Goal: Transaction & Acquisition: Purchase product/service

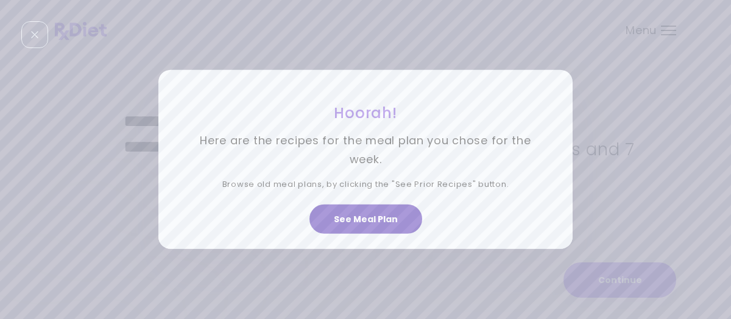
click at [335, 227] on button "See Meal Plan" at bounding box center [365, 219] width 113 height 29
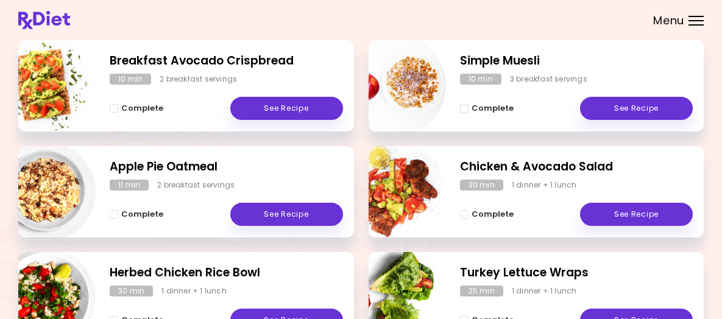
scroll to position [244, 0]
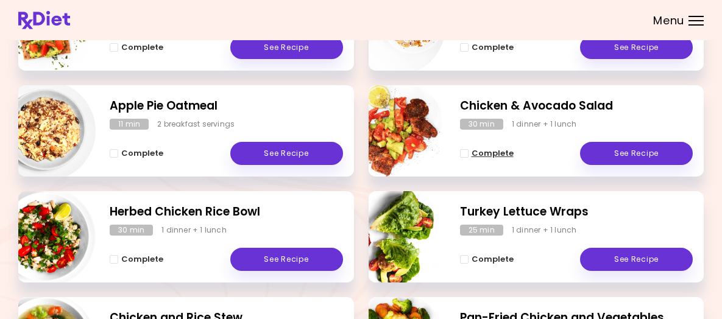
click at [491, 158] on span "Complete" at bounding box center [492, 154] width 42 height 10
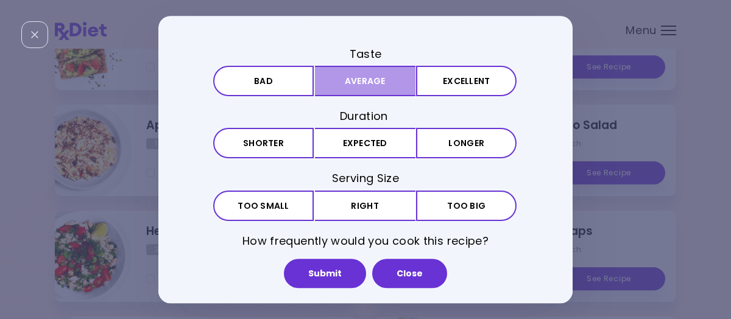
click at [377, 91] on button "Average" at bounding box center [365, 81] width 100 height 30
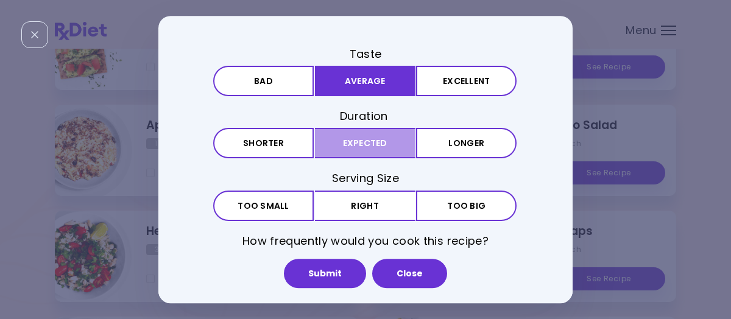
click at [390, 139] on button "Expected" at bounding box center [365, 144] width 100 height 30
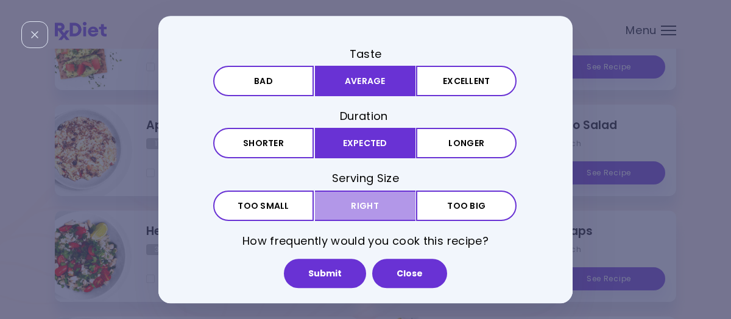
click at [385, 196] on button "Right" at bounding box center [365, 206] width 100 height 30
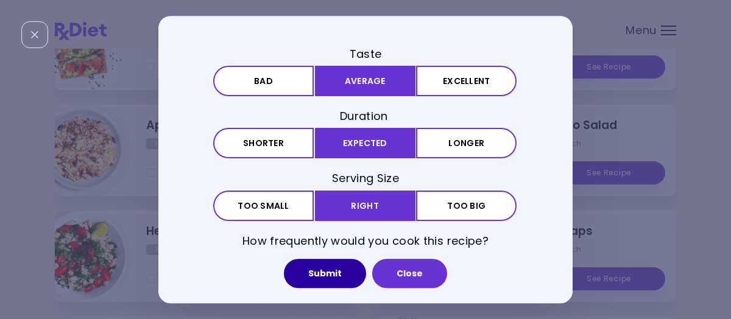
click at [337, 275] on button "Submit" at bounding box center [325, 273] width 82 height 29
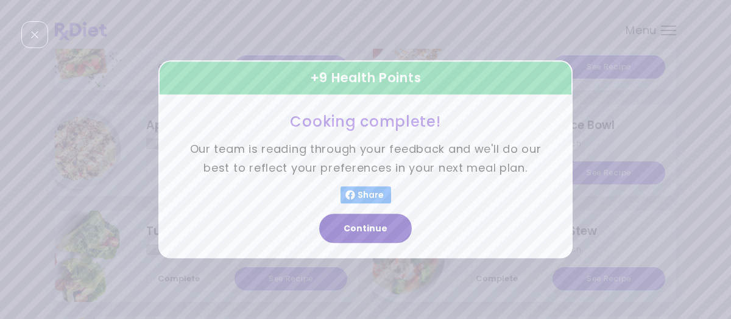
click at [375, 231] on button "Continue" at bounding box center [365, 228] width 93 height 29
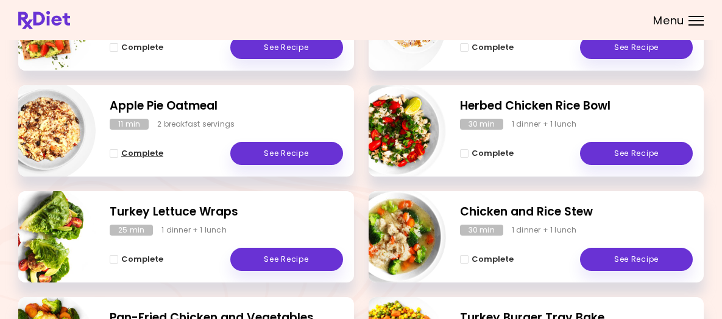
click at [163, 158] on span "Complete" at bounding box center [142, 154] width 42 height 10
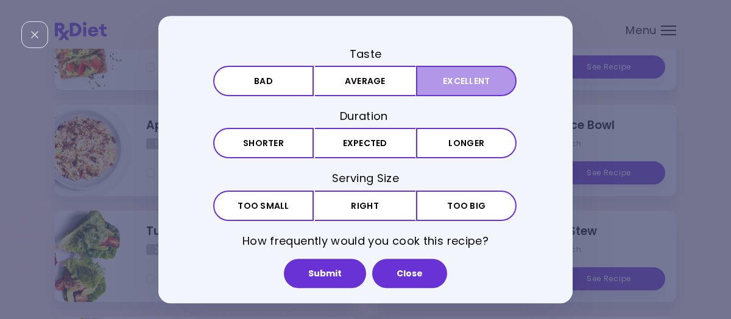
click at [460, 82] on button "Excellent" at bounding box center [466, 81] width 100 height 30
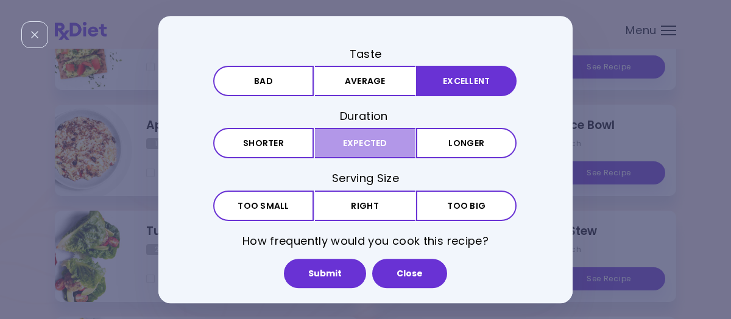
click at [397, 143] on button "Expected" at bounding box center [365, 144] width 100 height 30
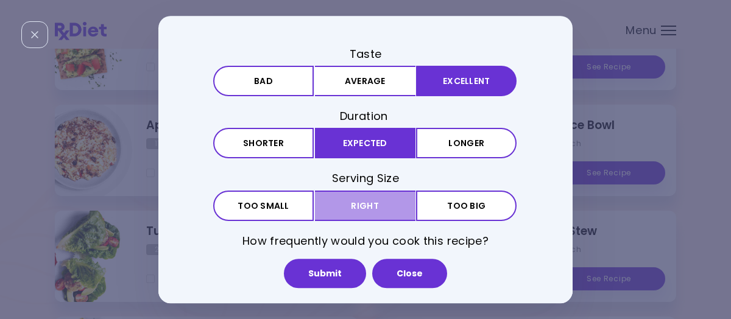
click at [381, 196] on button "Right" at bounding box center [365, 206] width 100 height 30
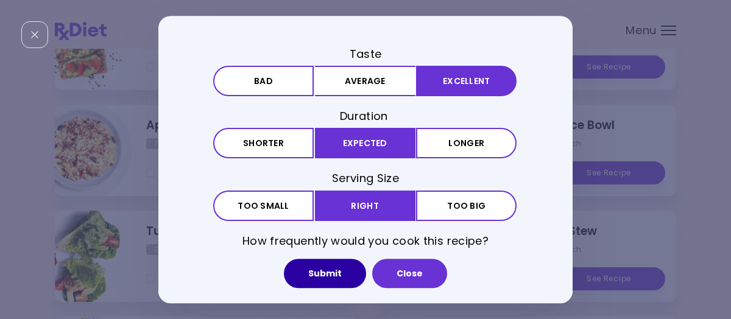
click at [329, 268] on button "Submit" at bounding box center [325, 273] width 82 height 29
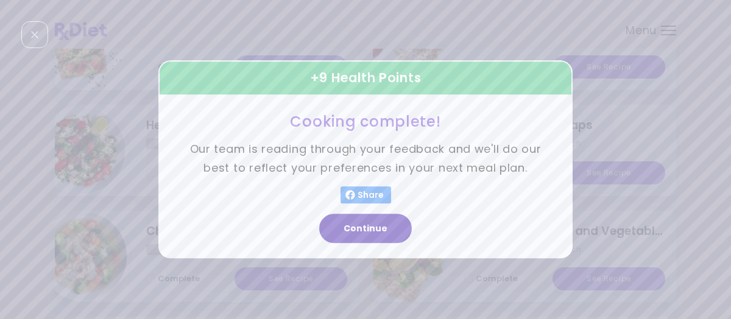
click at [356, 234] on button "Continue" at bounding box center [365, 228] width 93 height 29
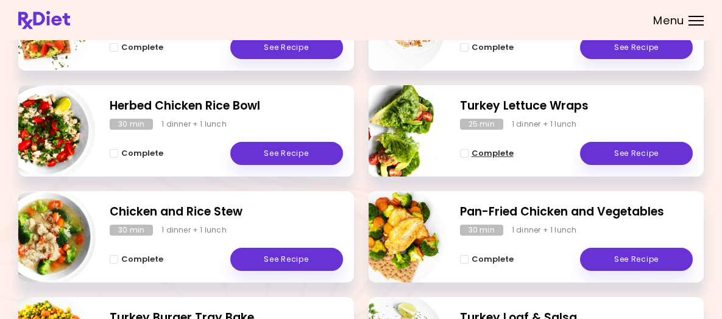
click at [485, 158] on span "Complete" at bounding box center [492, 154] width 42 height 10
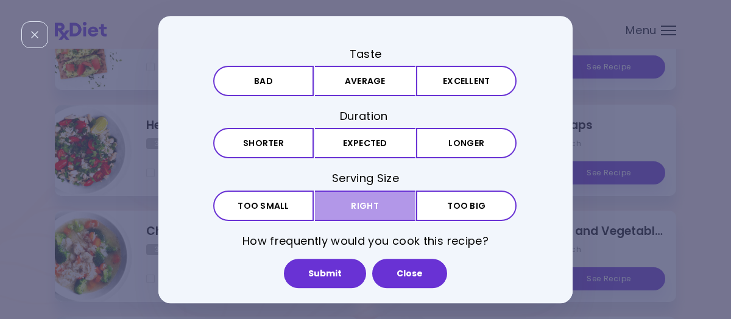
click at [367, 210] on button "Right" at bounding box center [365, 206] width 100 height 30
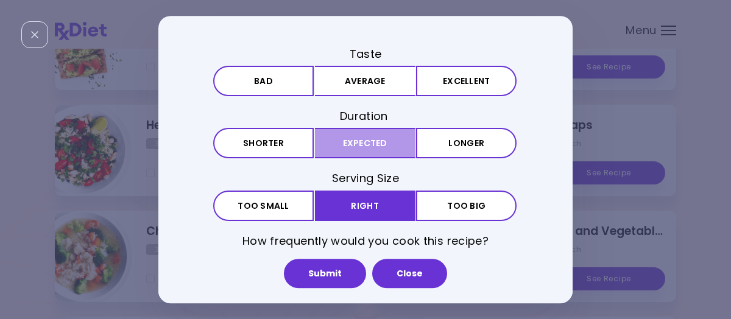
click at [384, 153] on button "Expected" at bounding box center [365, 144] width 100 height 30
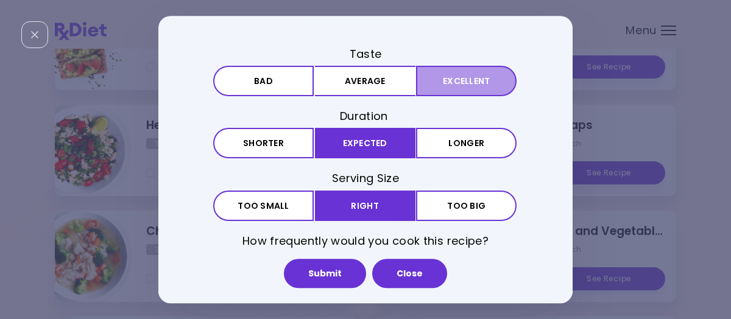
click at [445, 86] on button "Excellent" at bounding box center [466, 81] width 100 height 30
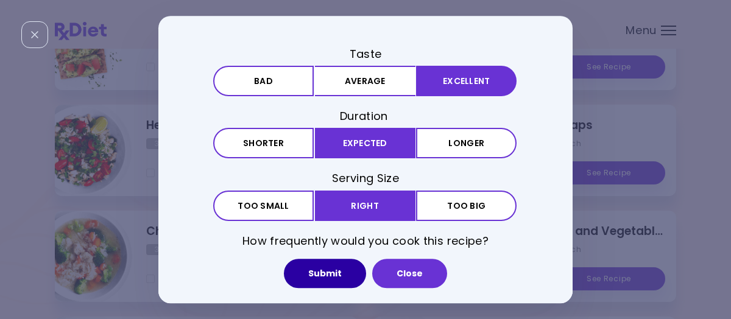
click at [348, 273] on button "Submit" at bounding box center [325, 273] width 82 height 29
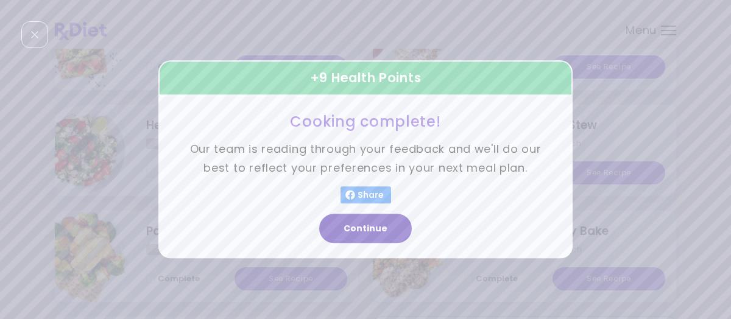
click at [378, 229] on button "Continue" at bounding box center [365, 228] width 93 height 29
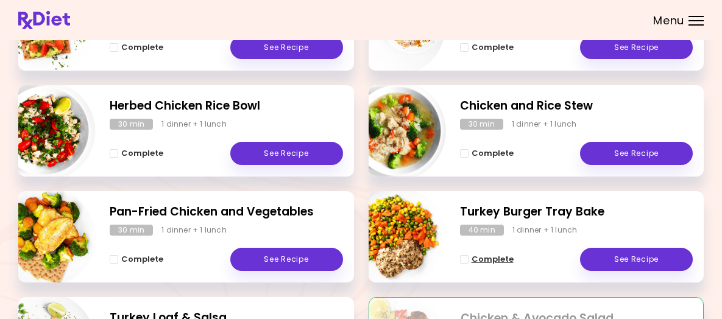
click at [497, 264] on span "Complete" at bounding box center [492, 260] width 42 height 10
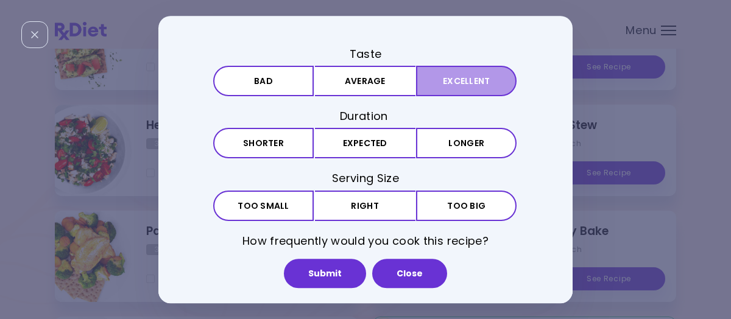
click at [468, 83] on button "Excellent" at bounding box center [466, 81] width 100 height 30
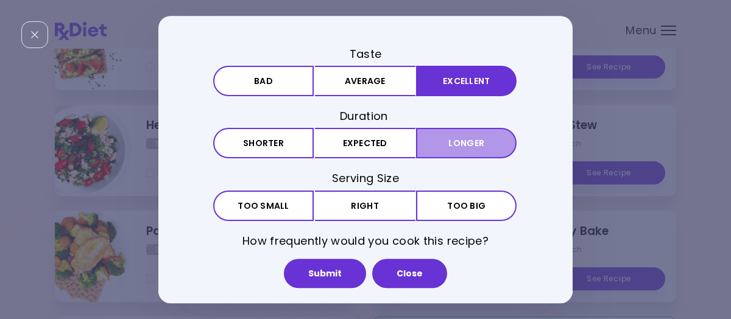
click at [461, 143] on button "Longer" at bounding box center [466, 144] width 100 height 30
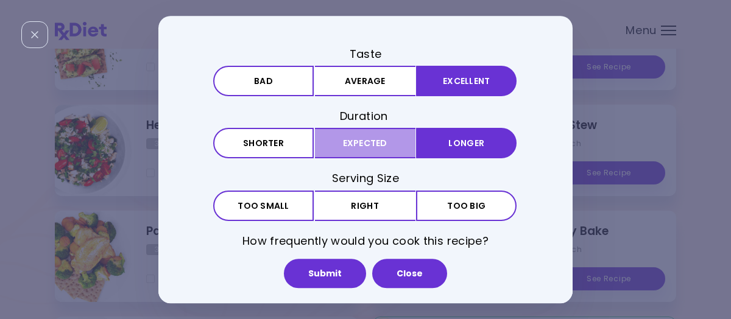
click at [391, 147] on button "Expected" at bounding box center [365, 144] width 100 height 30
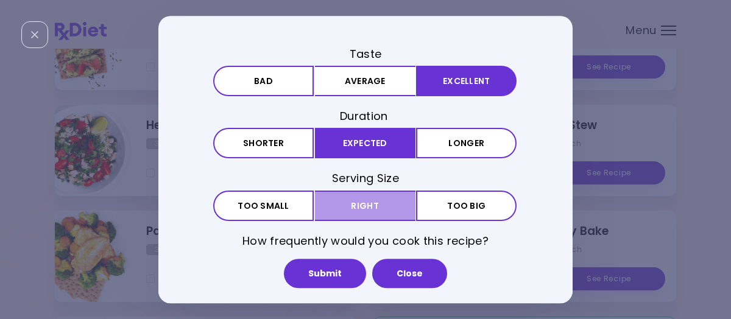
click at [387, 200] on button "Right" at bounding box center [365, 206] width 100 height 30
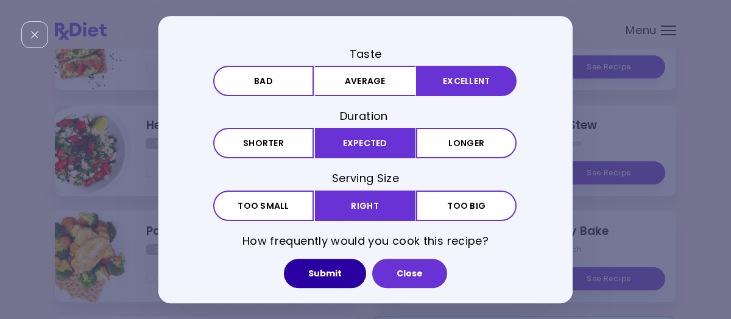
click at [339, 267] on button "Submit" at bounding box center [325, 273] width 82 height 29
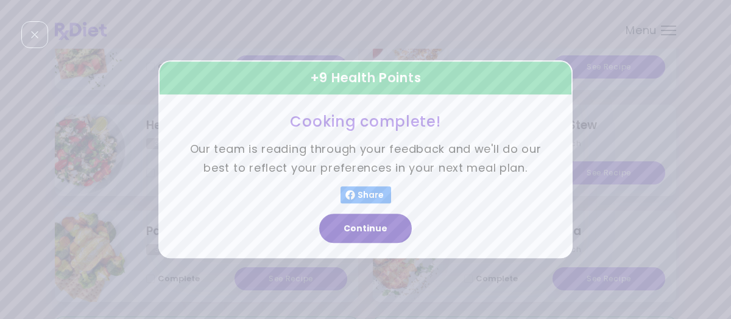
click at [373, 229] on button "Continue" at bounding box center [365, 228] width 93 height 29
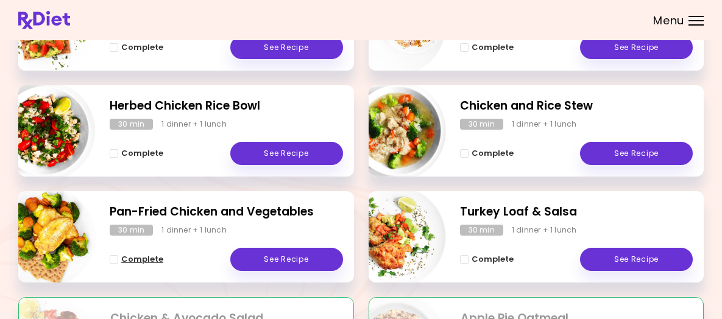
click at [163, 264] on span "Complete" at bounding box center [142, 260] width 42 height 10
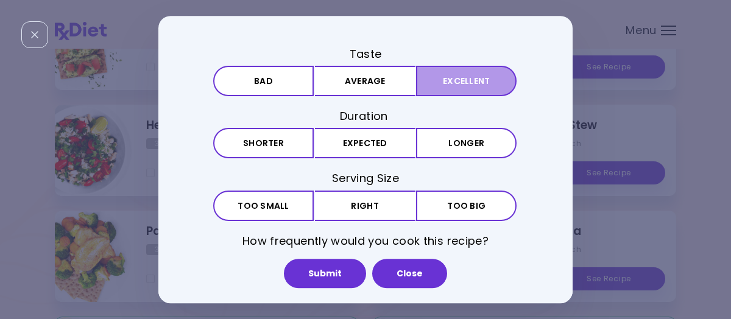
click at [462, 93] on button "Excellent" at bounding box center [466, 81] width 100 height 30
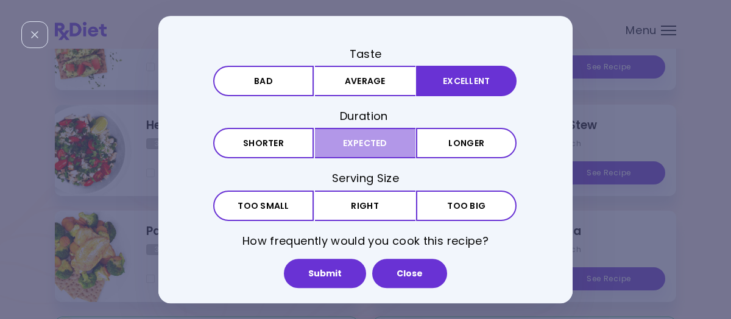
click at [396, 146] on button "Expected" at bounding box center [365, 144] width 100 height 30
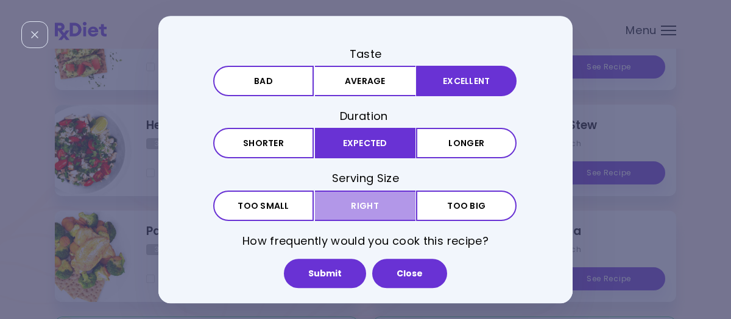
click at [381, 201] on button "Right" at bounding box center [365, 206] width 100 height 30
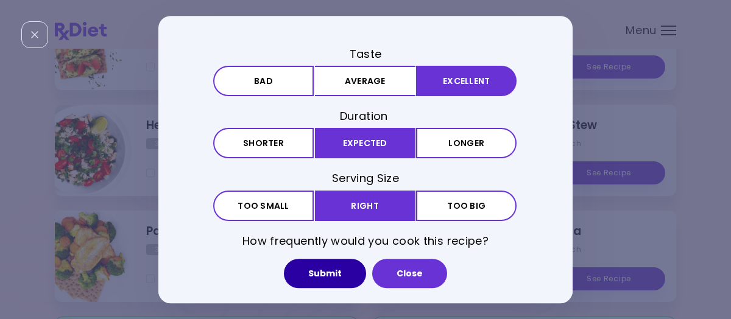
click at [344, 273] on button "Submit" at bounding box center [325, 273] width 82 height 29
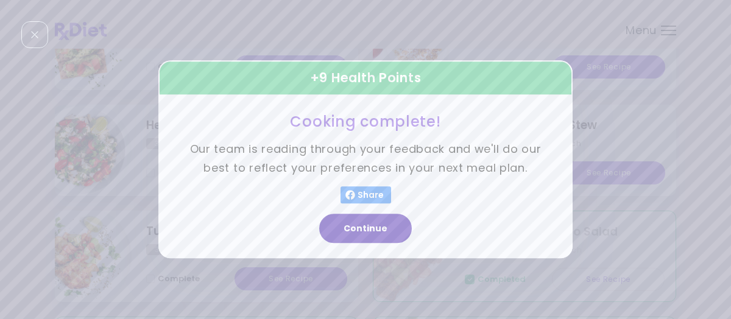
click at [373, 225] on button "Continue" at bounding box center [365, 228] width 93 height 29
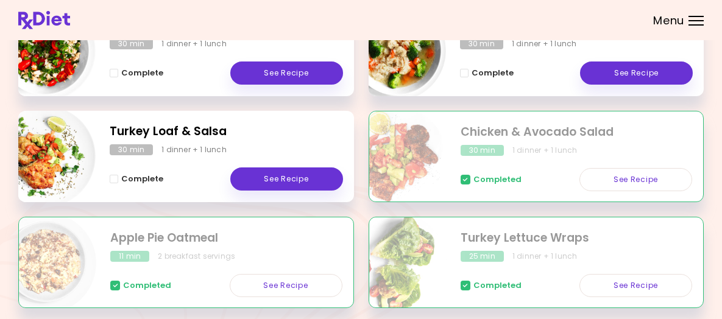
scroll to position [322, 0]
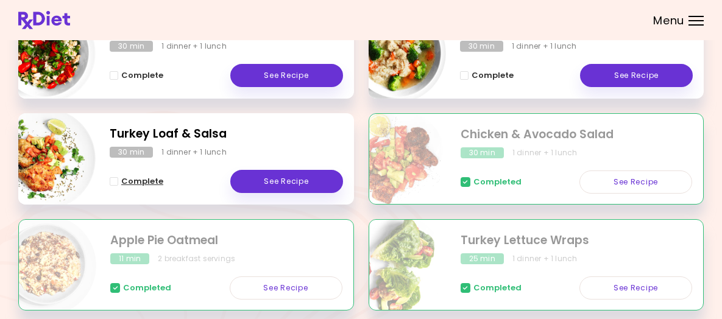
click at [163, 186] on span "Complete" at bounding box center [142, 182] width 42 height 10
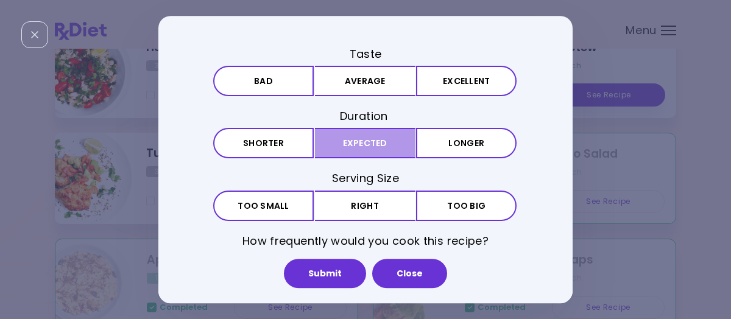
click at [367, 143] on button "Expected" at bounding box center [365, 144] width 100 height 30
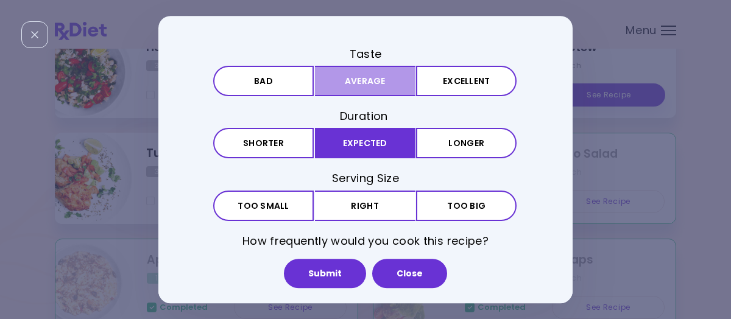
click at [329, 83] on button "Average" at bounding box center [365, 81] width 100 height 30
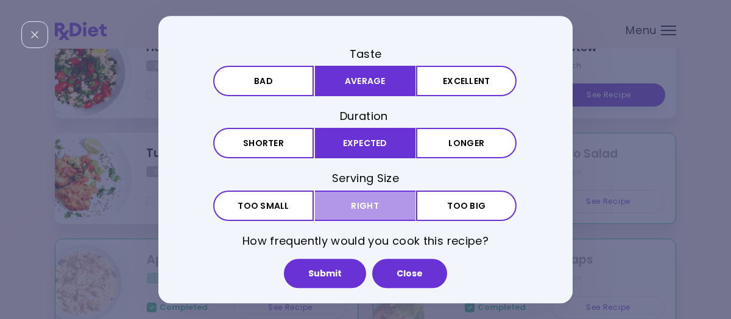
click at [338, 204] on button "Right" at bounding box center [365, 206] width 100 height 30
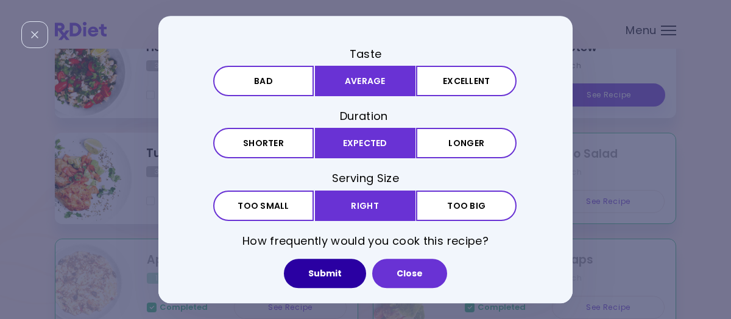
click at [336, 272] on button "Submit" at bounding box center [325, 273] width 82 height 29
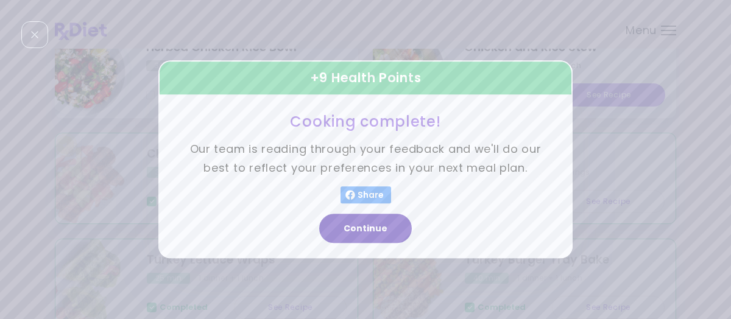
click at [364, 228] on button "Continue" at bounding box center [365, 228] width 93 height 29
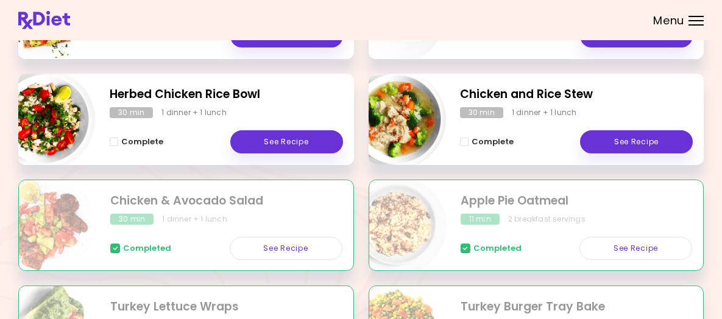
scroll to position [139, 0]
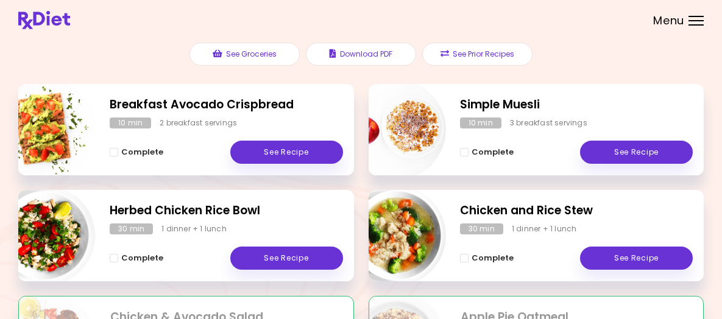
click at [658, 36] on header at bounding box center [361, 20] width 722 height 40
click at [688, 26] on div "Menu" at bounding box center [695, 21] width 15 height 10
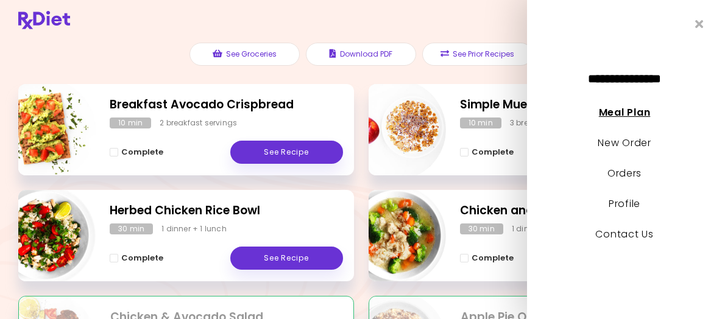
click at [641, 113] on link "Meal Plan" at bounding box center [624, 112] width 51 height 14
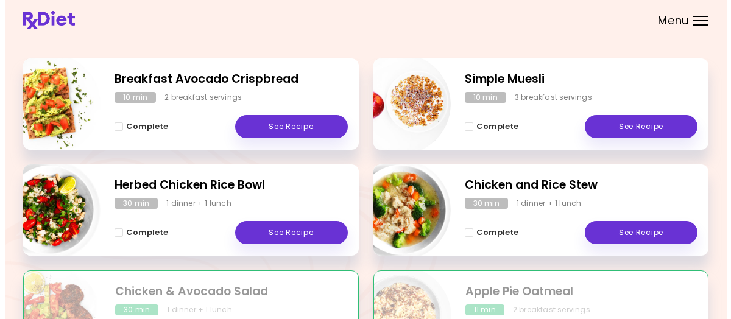
scroll to position [183, 0]
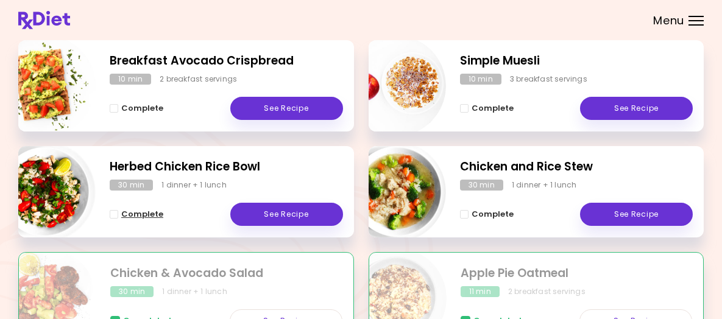
click at [163, 219] on span "Complete" at bounding box center [142, 215] width 42 height 10
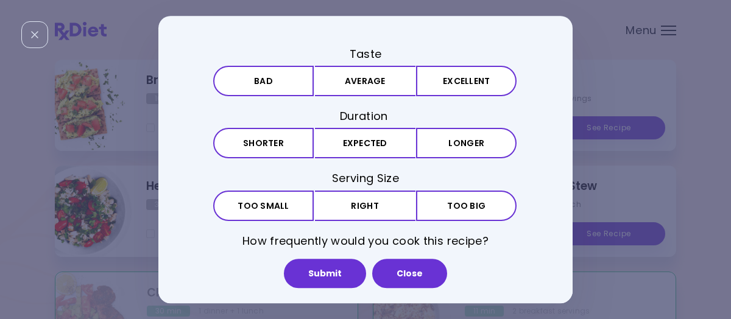
drag, startPoint x: 336, startPoint y: 210, endPoint x: 348, endPoint y: 185, distance: 27.5
click at [337, 210] on button "Right" at bounding box center [365, 206] width 100 height 30
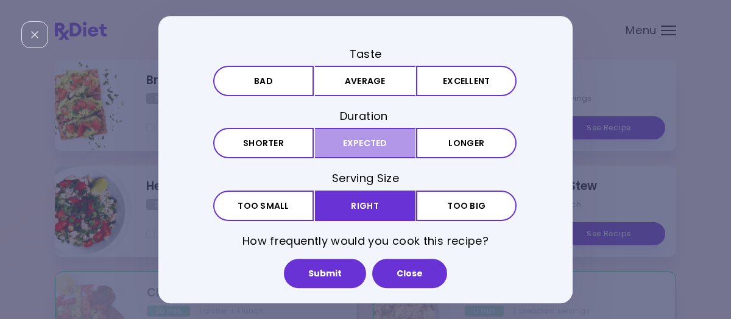
click at [371, 146] on button "Expected" at bounding box center [365, 144] width 100 height 30
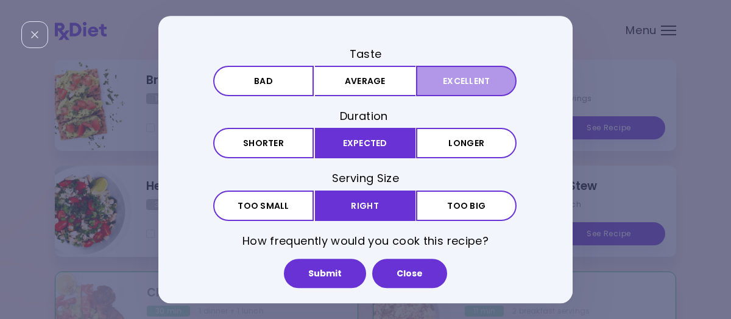
click at [448, 83] on button "Excellent" at bounding box center [466, 81] width 100 height 30
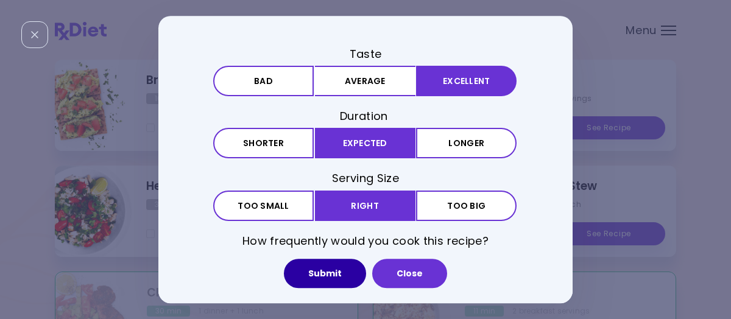
click at [341, 269] on button "Submit" at bounding box center [325, 273] width 82 height 29
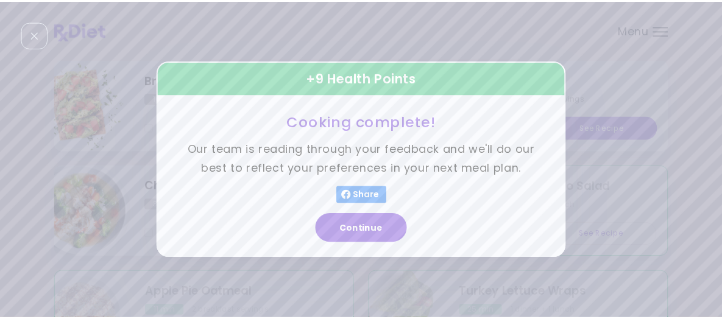
scroll to position [0, 0]
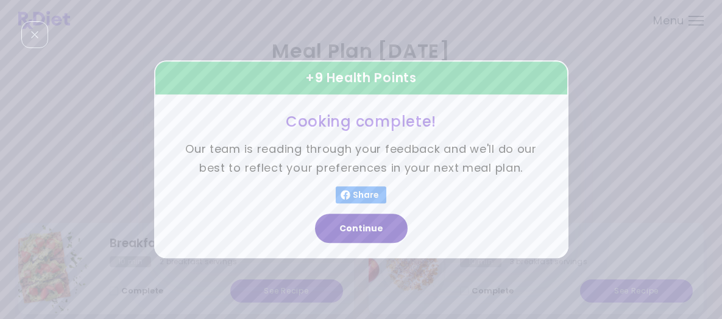
click at [381, 230] on button "Continue" at bounding box center [361, 228] width 93 height 29
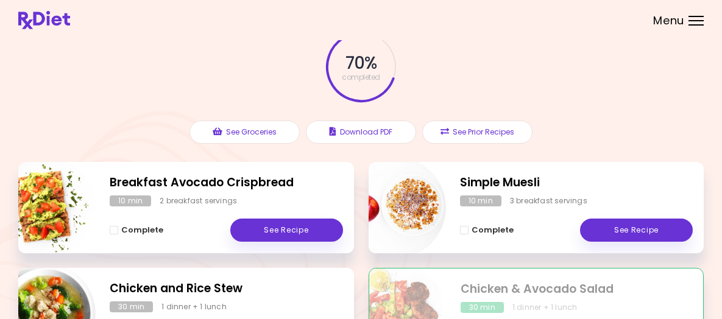
scroll to position [122, 0]
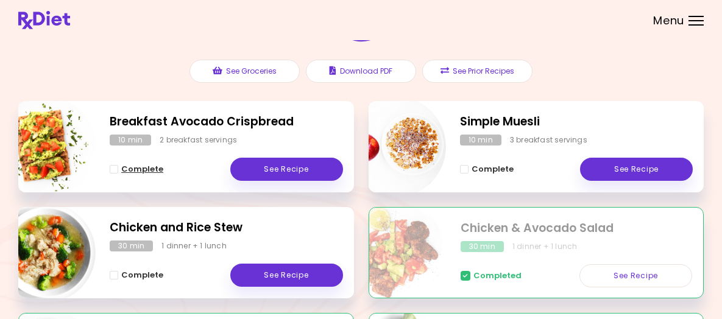
click at [163, 174] on span "Complete" at bounding box center [142, 169] width 42 height 10
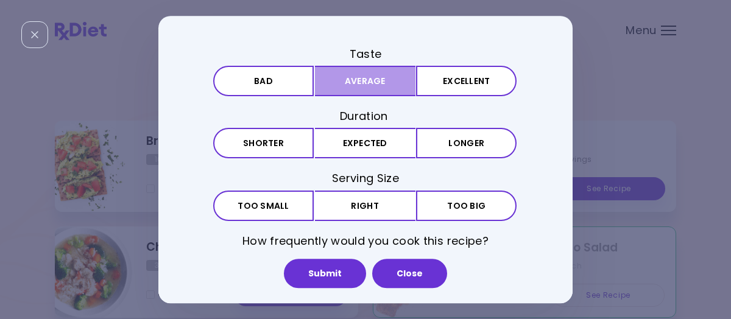
click at [334, 83] on button "Average" at bounding box center [365, 81] width 100 height 30
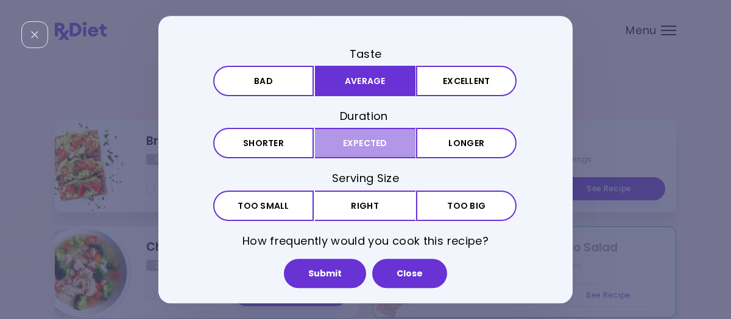
click at [338, 146] on button "Expected" at bounding box center [365, 144] width 100 height 30
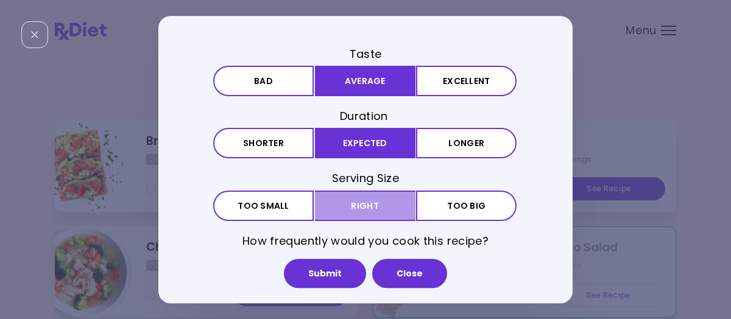
click at [337, 206] on button "Right" at bounding box center [365, 206] width 100 height 30
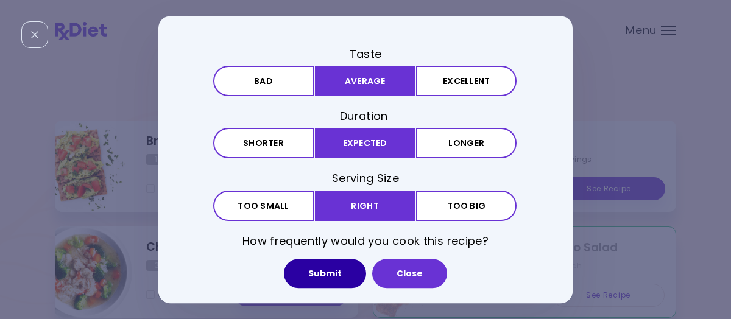
click at [339, 275] on button "Submit" at bounding box center [325, 273] width 82 height 29
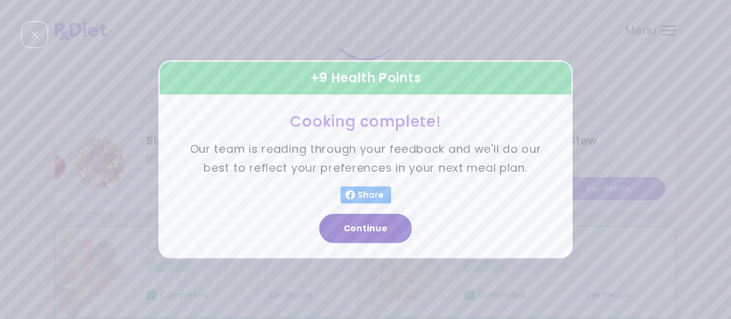
click at [375, 225] on button "Continue" at bounding box center [365, 228] width 93 height 29
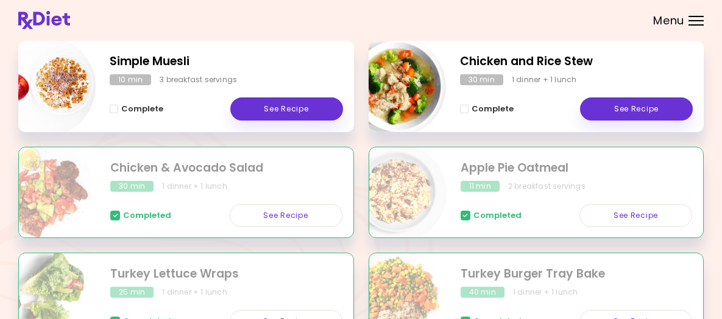
scroll to position [183, 0]
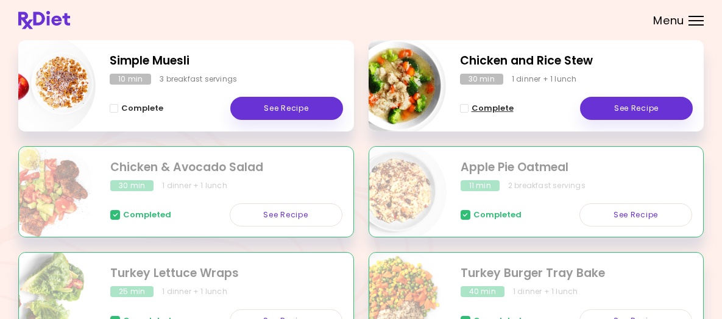
click at [485, 113] on span "Complete" at bounding box center [492, 109] width 42 height 10
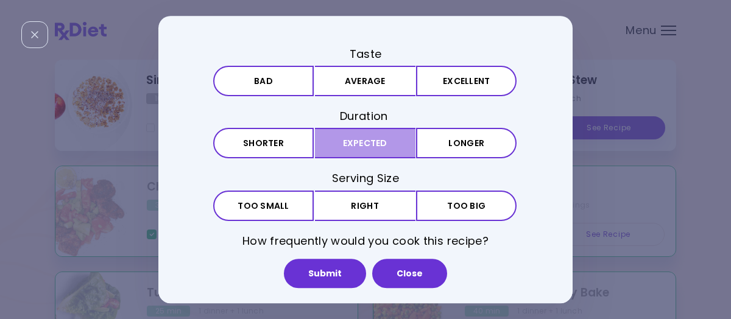
click at [372, 134] on button "Expected" at bounding box center [365, 144] width 100 height 30
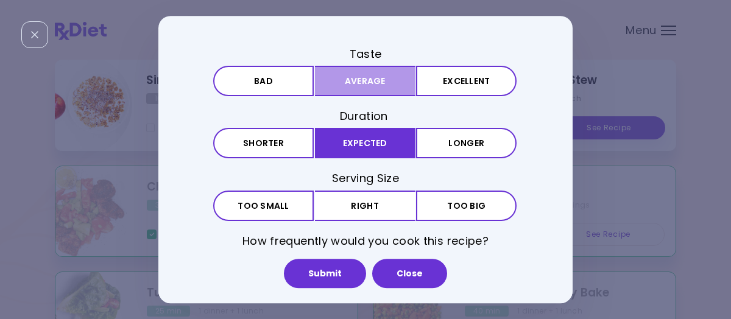
click at [381, 89] on button "Average" at bounding box center [365, 81] width 100 height 30
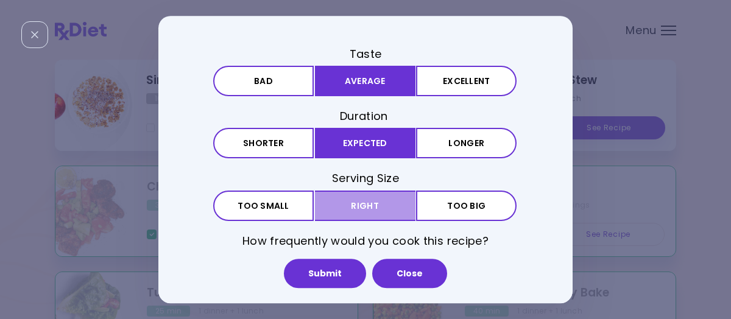
click at [375, 197] on button "Right" at bounding box center [365, 206] width 100 height 30
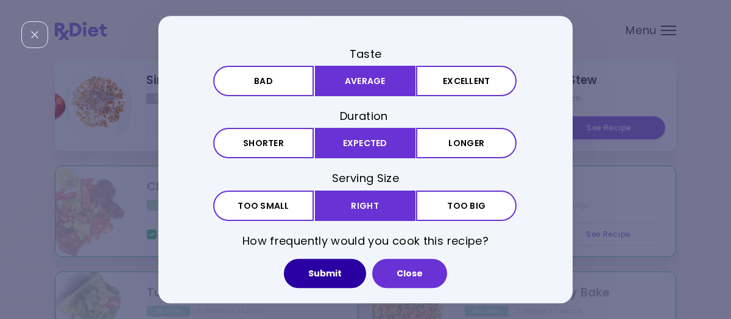
click at [353, 271] on button "Submit" at bounding box center [325, 273] width 82 height 29
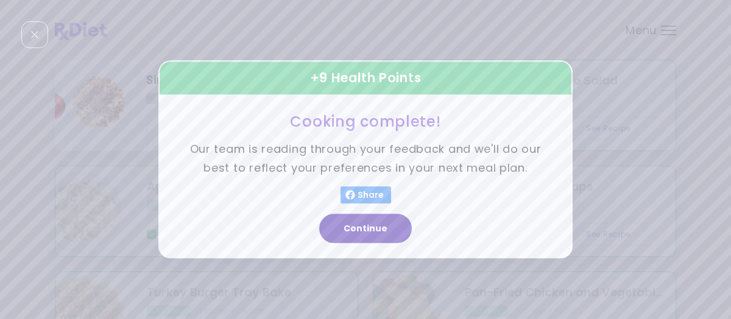
click at [369, 219] on button "Continue" at bounding box center [365, 228] width 93 height 29
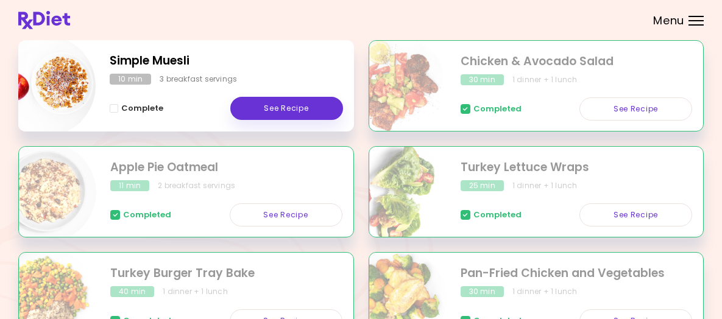
click at [688, 21] on div at bounding box center [695, 20] width 15 height 1
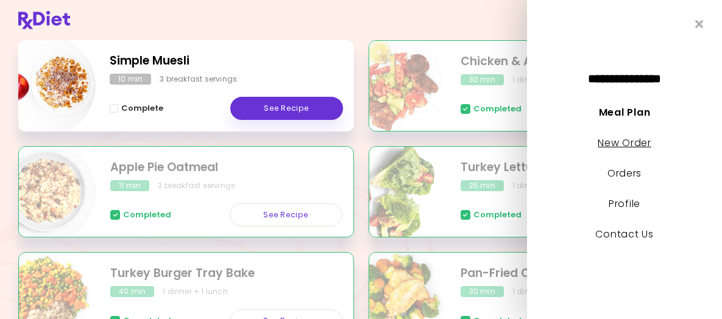
click at [611, 143] on link "New Order" at bounding box center [623, 143] width 53 height 14
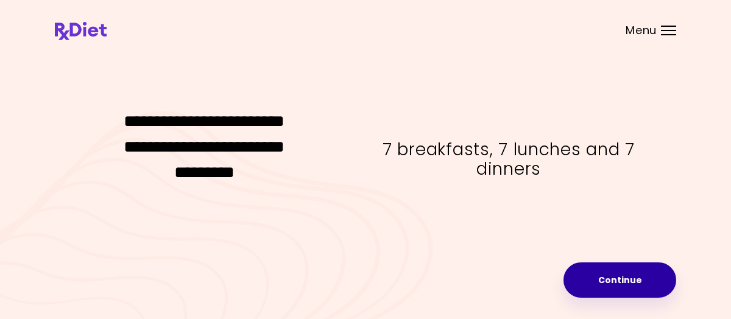
click at [623, 276] on button "Continue" at bounding box center [619, 279] width 113 height 35
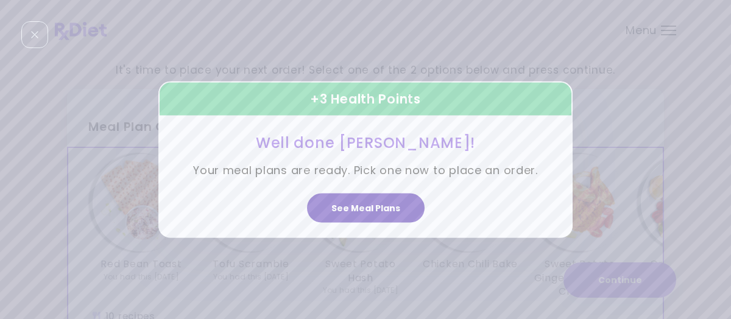
click at [385, 203] on button "See Meal Plans" at bounding box center [366, 207] width 118 height 29
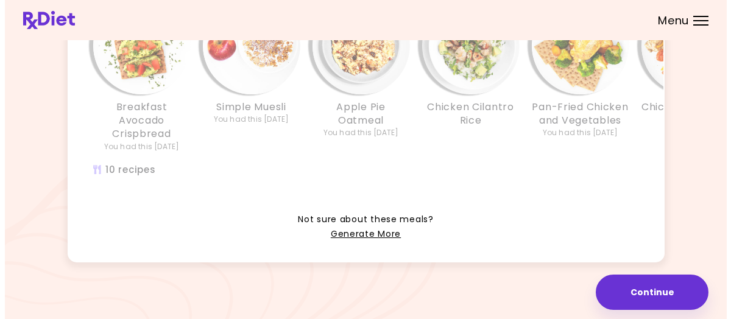
scroll to position [365, 0]
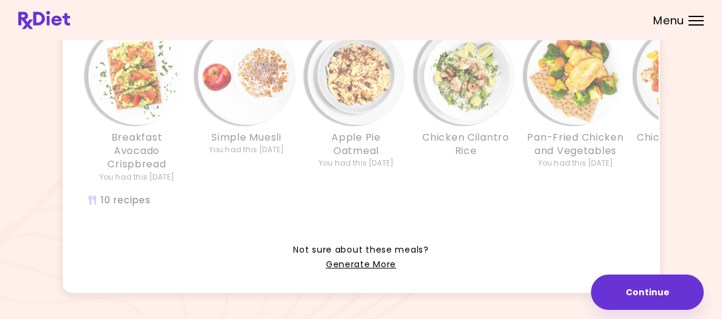
click at [382, 150] on h3 "Apple Pie Oatmeal" at bounding box center [356, 144] width 97 height 27
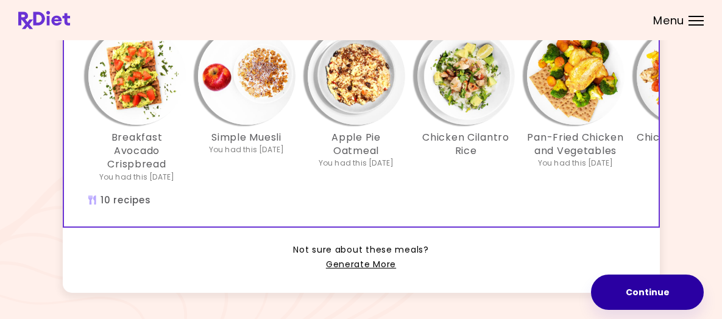
click at [594, 280] on button "Continue" at bounding box center [647, 292] width 113 height 35
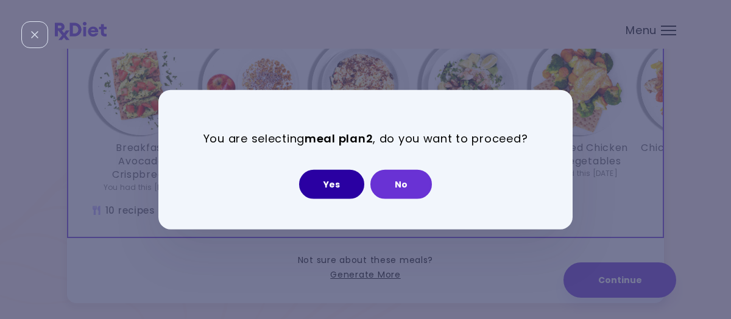
click at [339, 180] on button "Yes" at bounding box center [331, 183] width 65 height 29
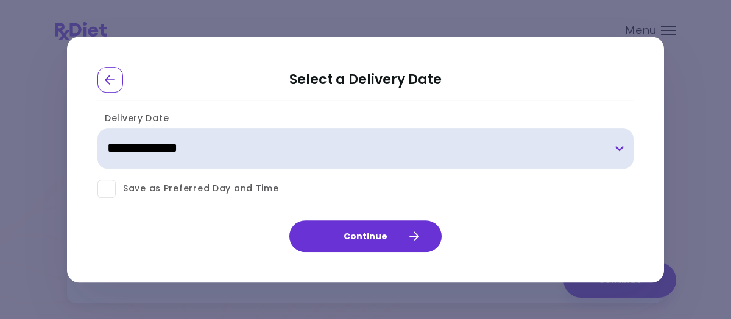
click at [211, 149] on select "**********" at bounding box center [365, 149] width 536 height 40
select select "**********"
click at [97, 129] on select "**********" at bounding box center [365, 149] width 536 height 40
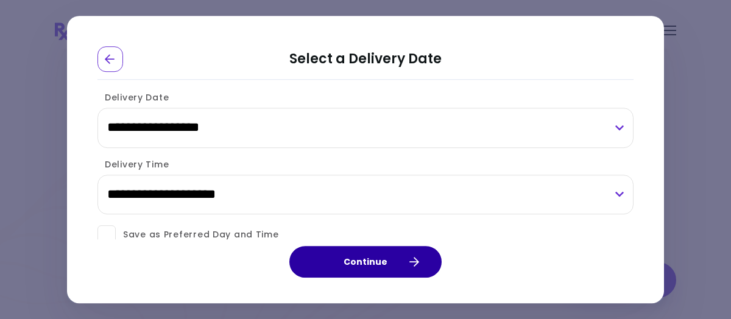
click at [349, 264] on button "Continue" at bounding box center [365, 262] width 152 height 32
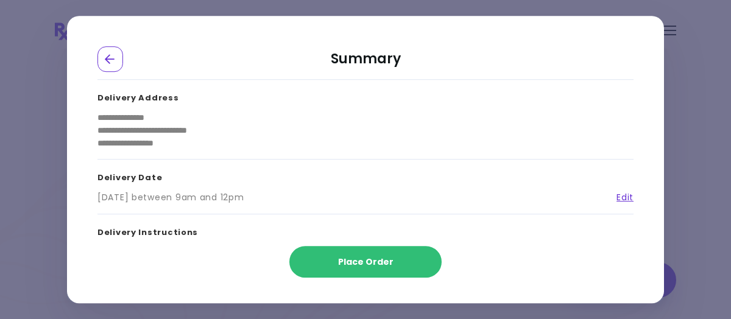
click at [349, 264] on span "Place Order" at bounding box center [365, 262] width 55 height 12
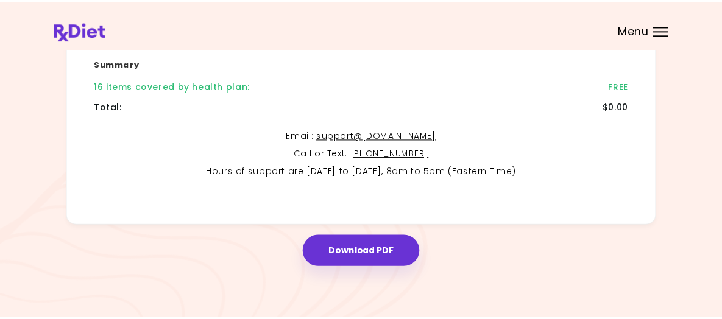
scroll to position [323, 0]
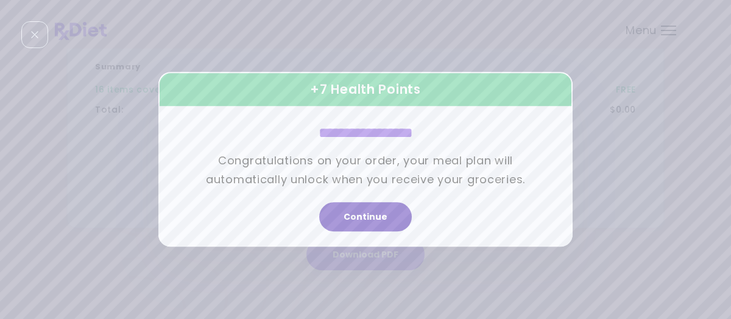
click at [348, 217] on button "Continue" at bounding box center [365, 217] width 93 height 29
